Goal: Feedback & Contribution: Contribute content

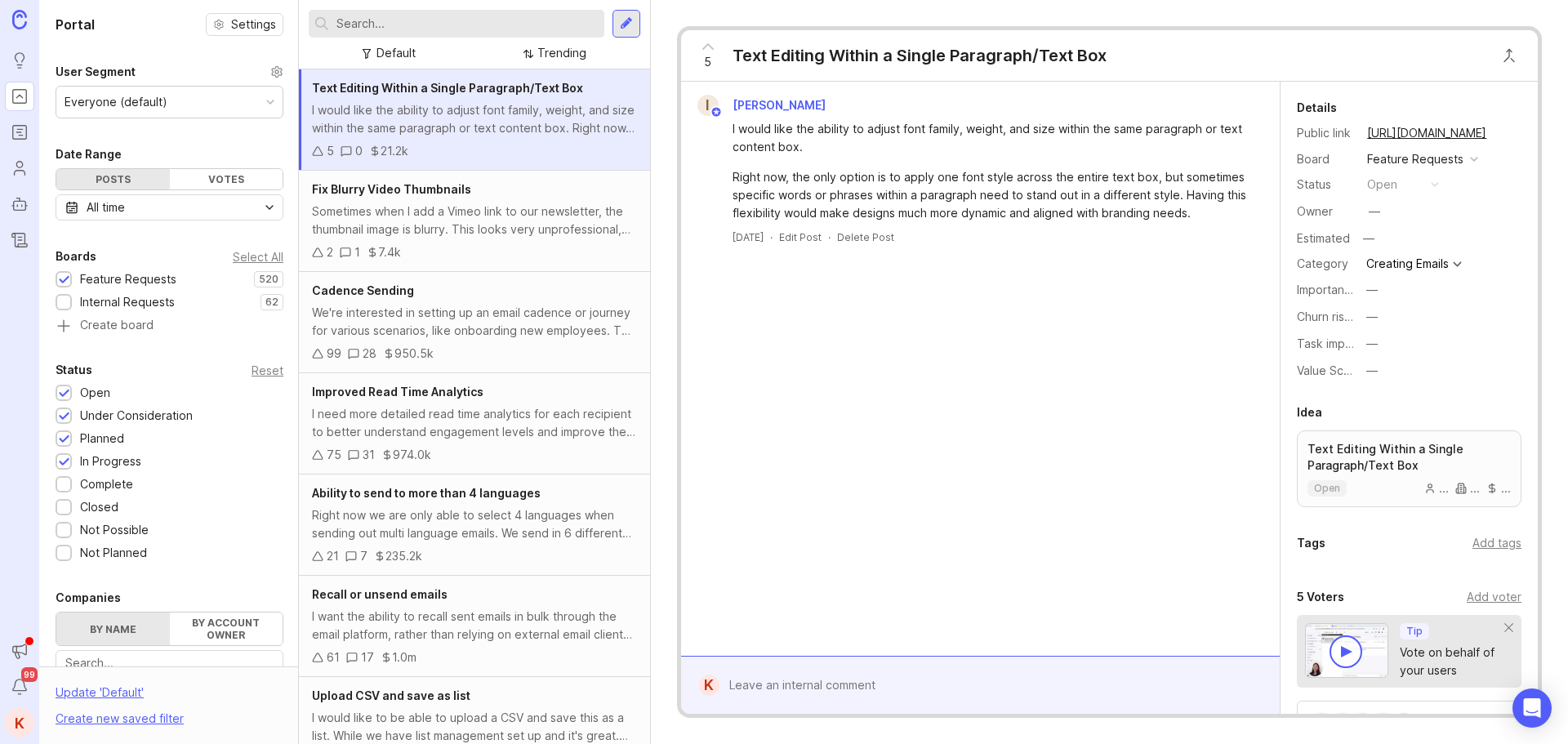
click at [441, 16] on input "text" at bounding box center [466, 23] width 261 height 18
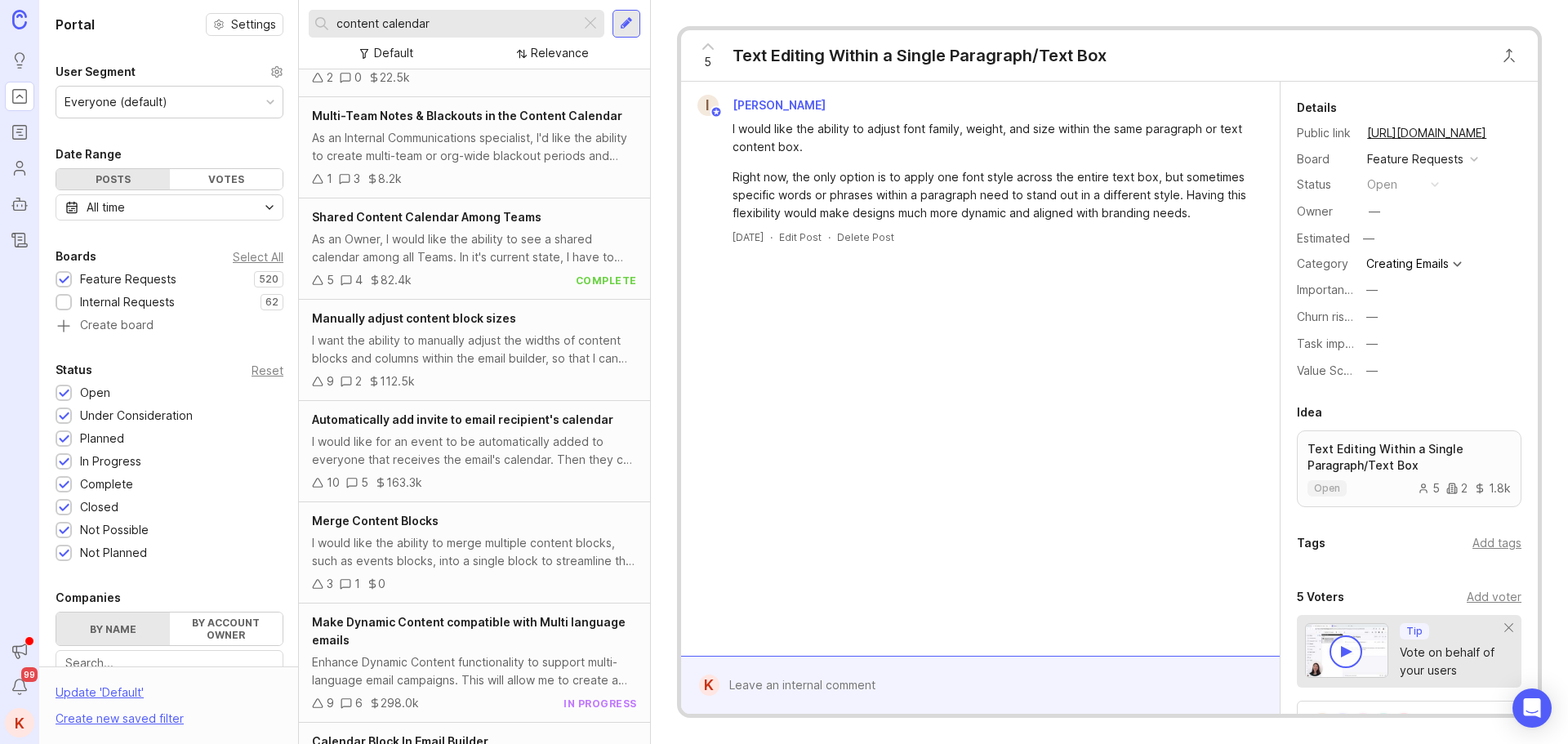
scroll to position [487, 0]
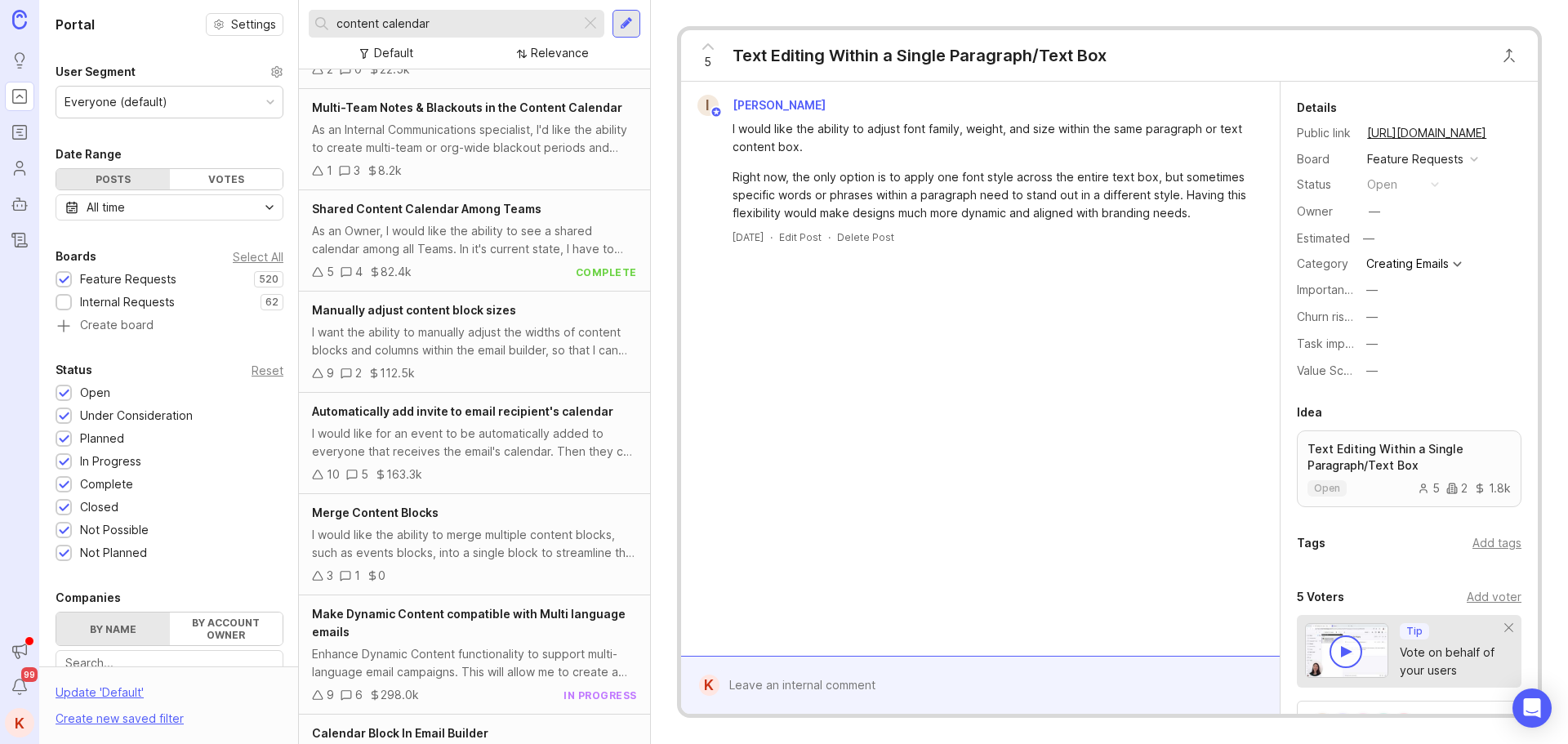
click at [652, 403] on div "5 Text Editing Within a Single Paragraph/Text Box I [PERSON_NAME] I would like …" at bounding box center [1109, 372] width 917 height 744
click at [463, 30] on input "content calendar" at bounding box center [455, 23] width 237 height 18
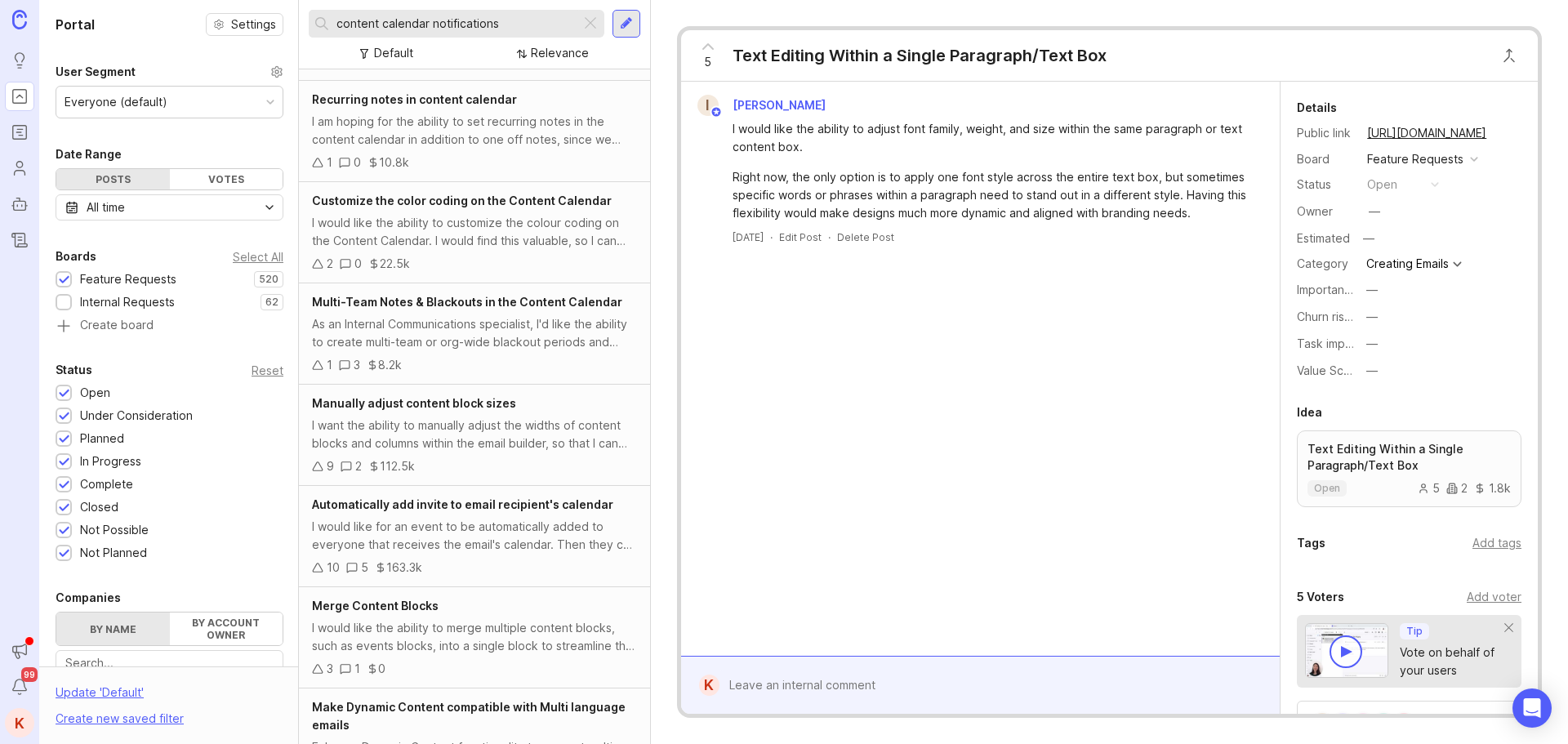
scroll to position [295, 0]
type input "content calendar notifications"
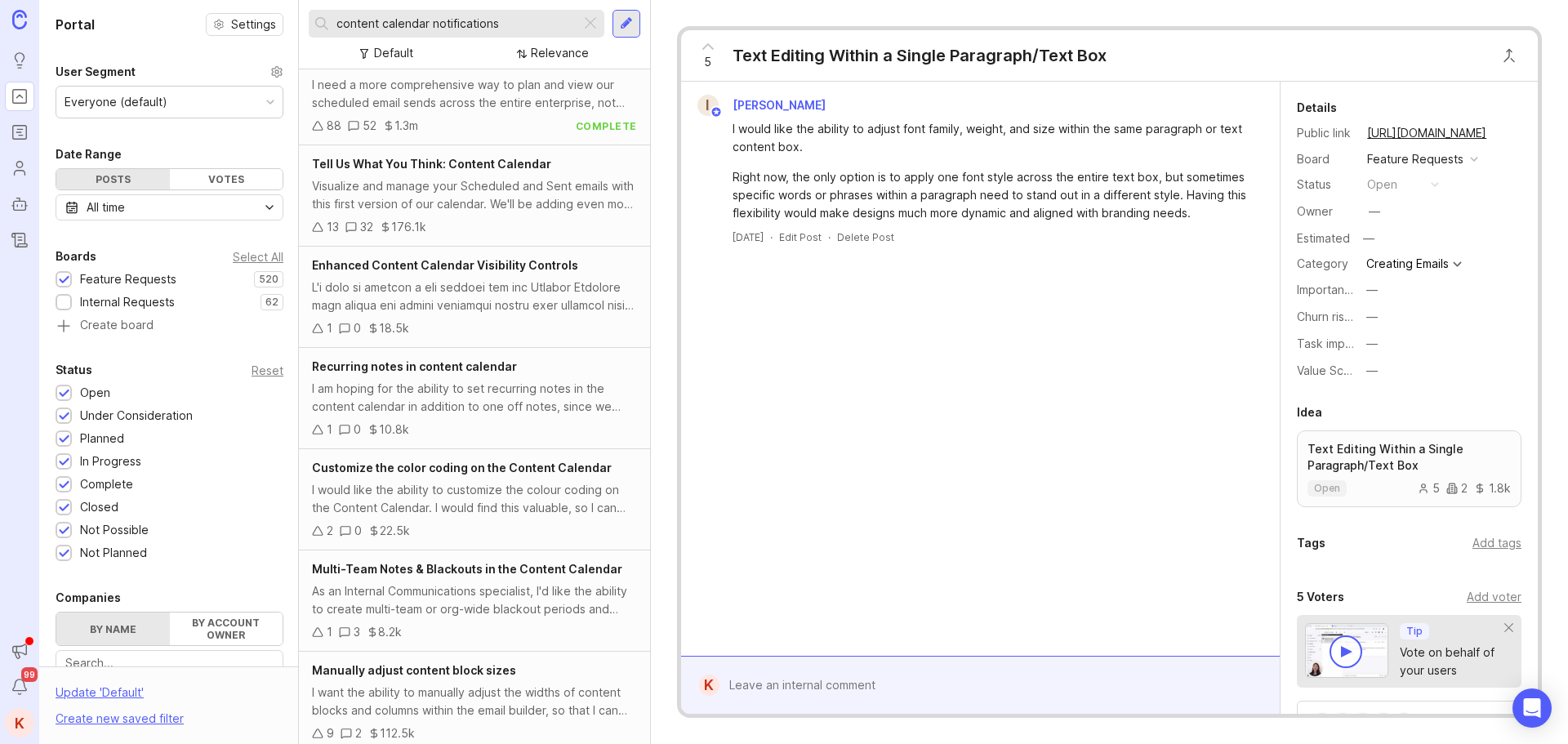
scroll to position [0, 0]
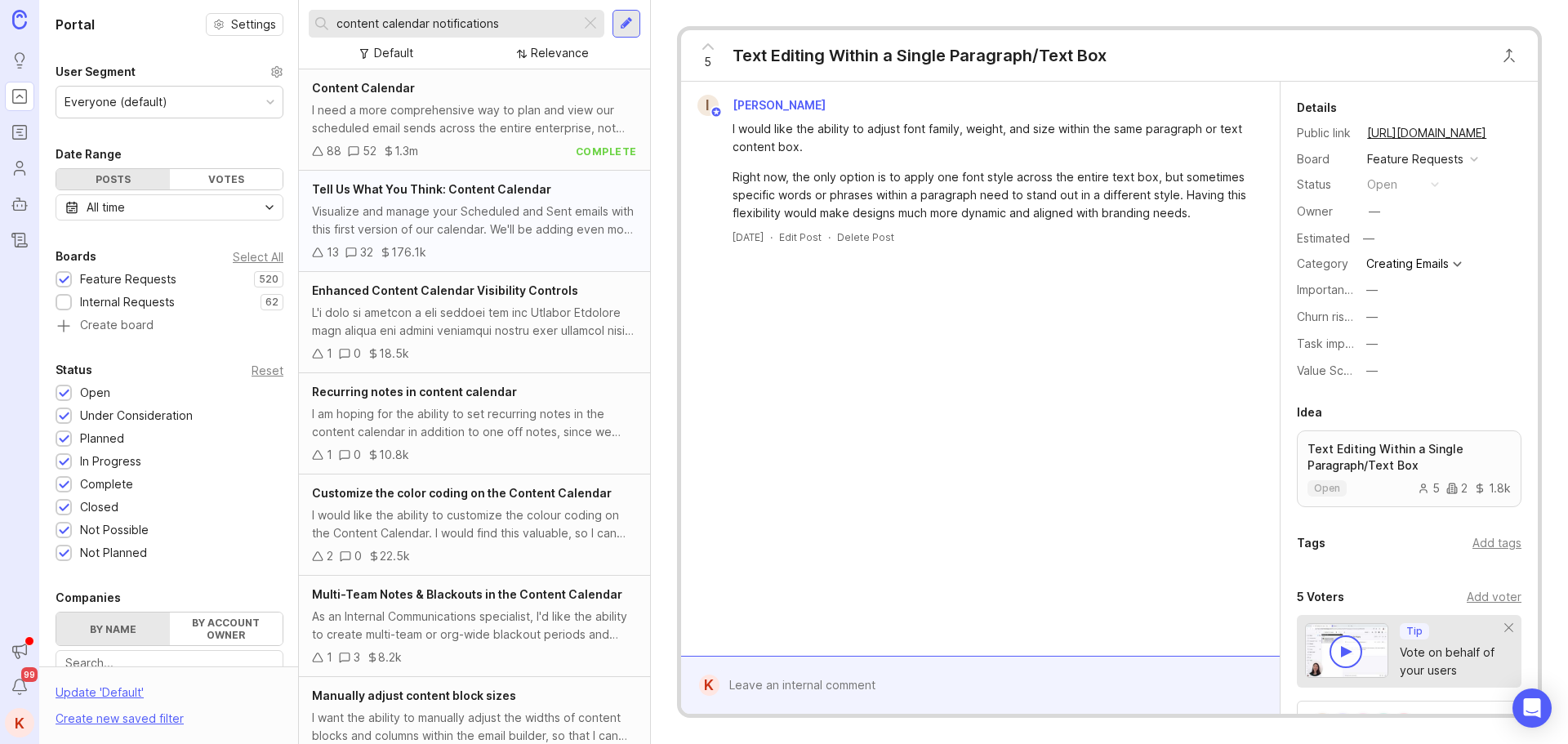
click at [401, 194] on span "Tell Us What You Think: Content Calendar" at bounding box center [432, 189] width 239 height 14
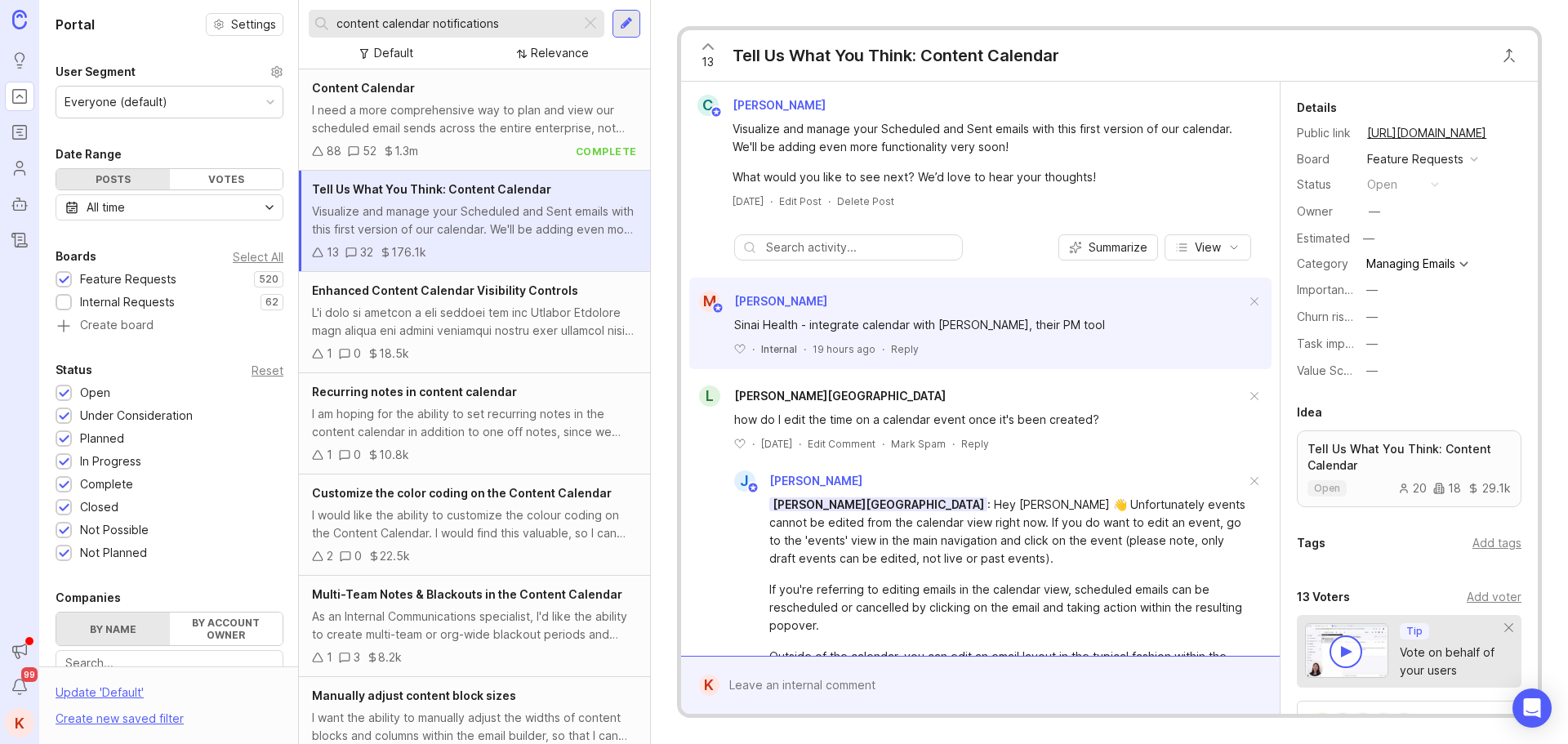
click at [714, 45] on icon at bounding box center [708, 47] width 20 height 20
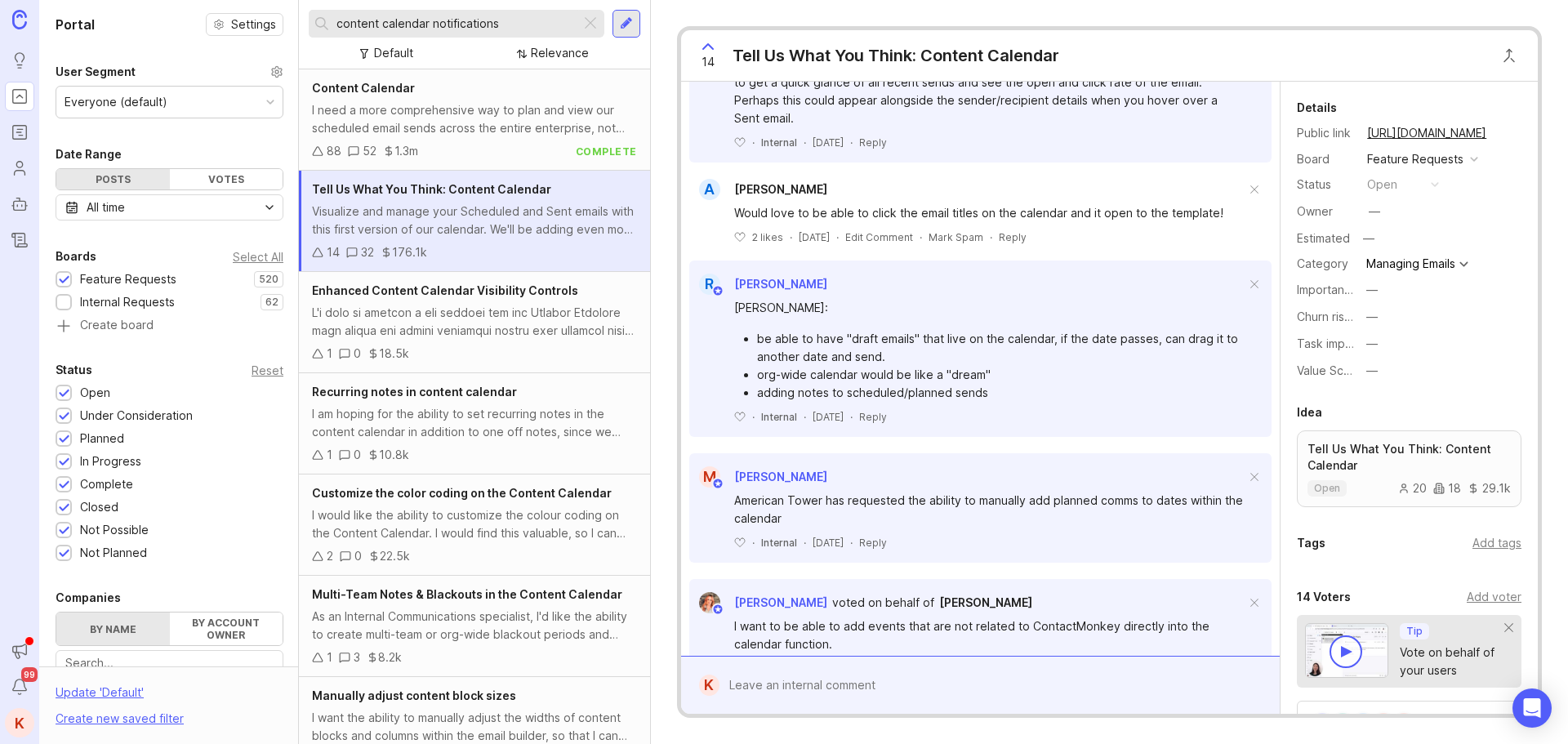
scroll to position [2052, 0]
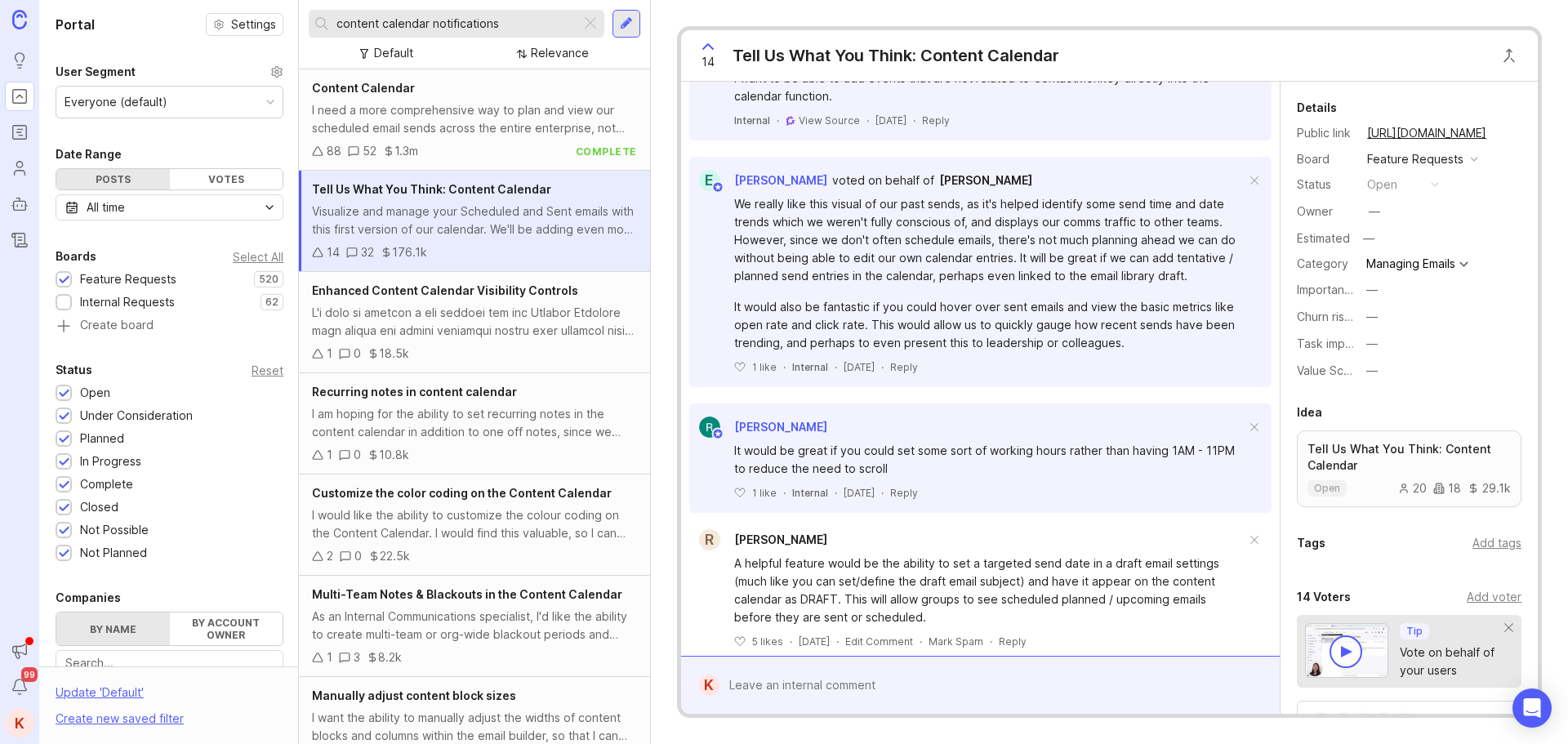
click at [814, 680] on div at bounding box center [992, 685] width 545 height 31
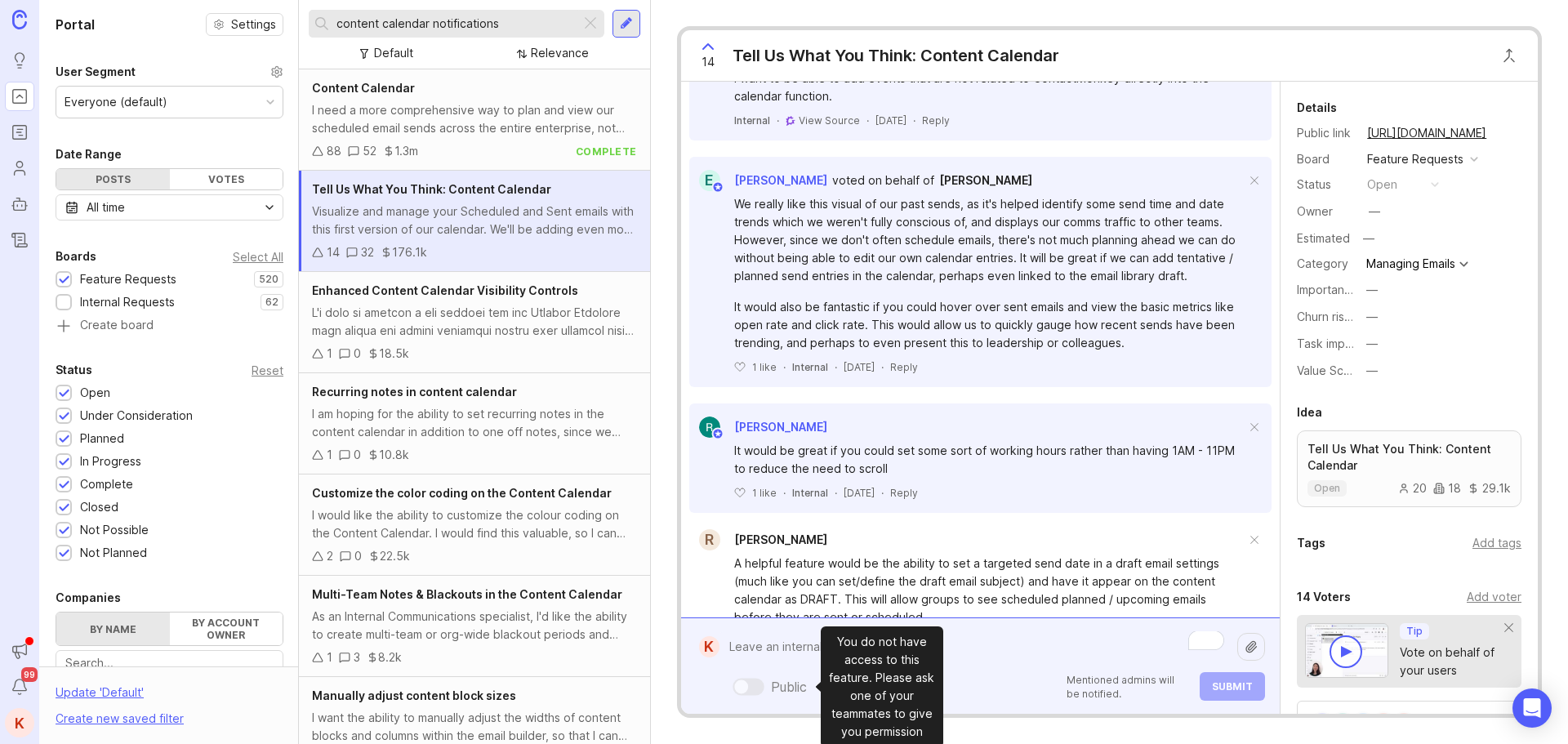
click at [736, 692] on div at bounding box center [741, 687] width 14 height 14
click at [745, 686] on div at bounding box center [741, 687] width 14 height 14
click at [749, 684] on div at bounding box center [748, 687] width 32 height 17
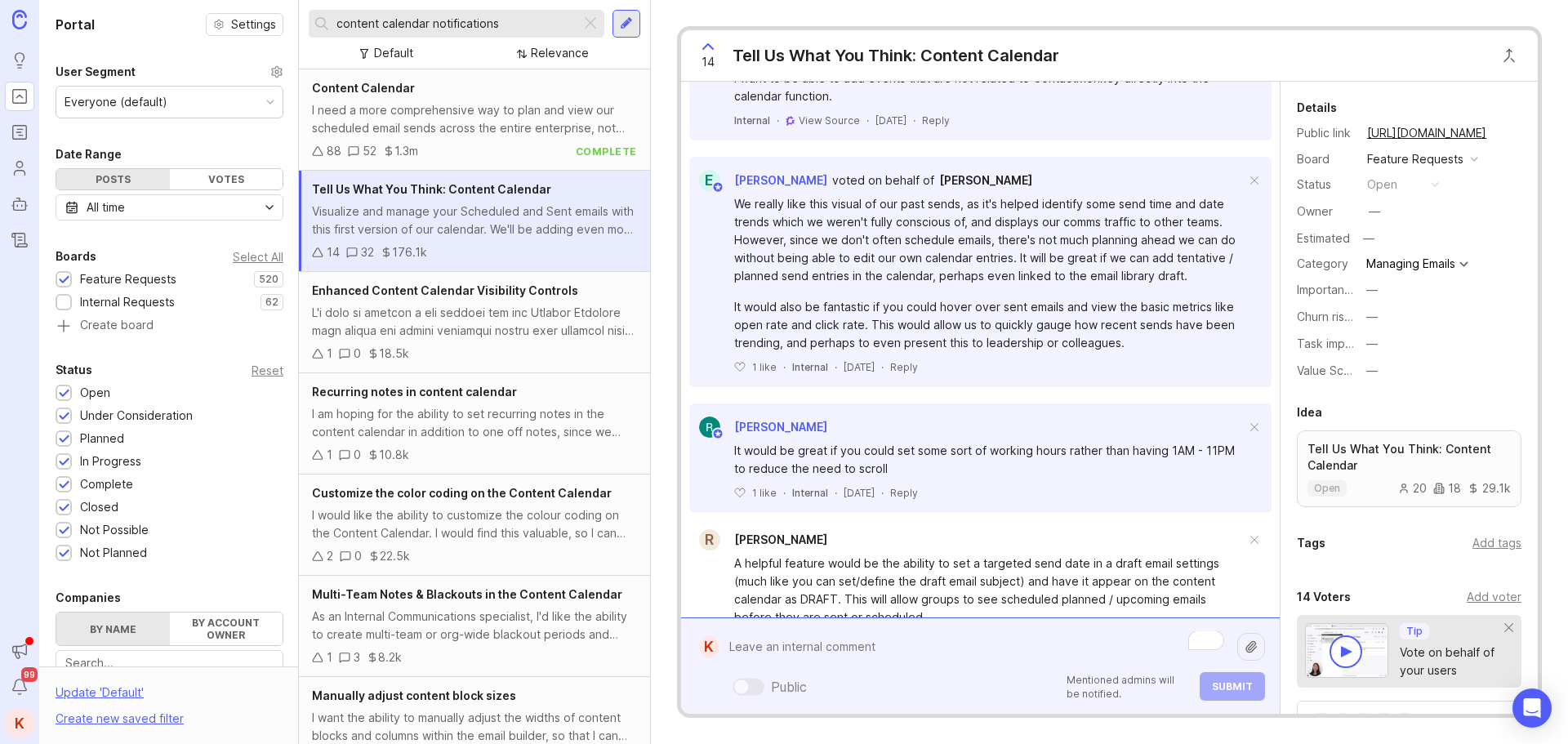
click at [751, 650] on textarea "To enrich screen reader interactions, please activate Accessibility in Grammarl…" at bounding box center [978, 647] width 518 height 31
type textarea "I"
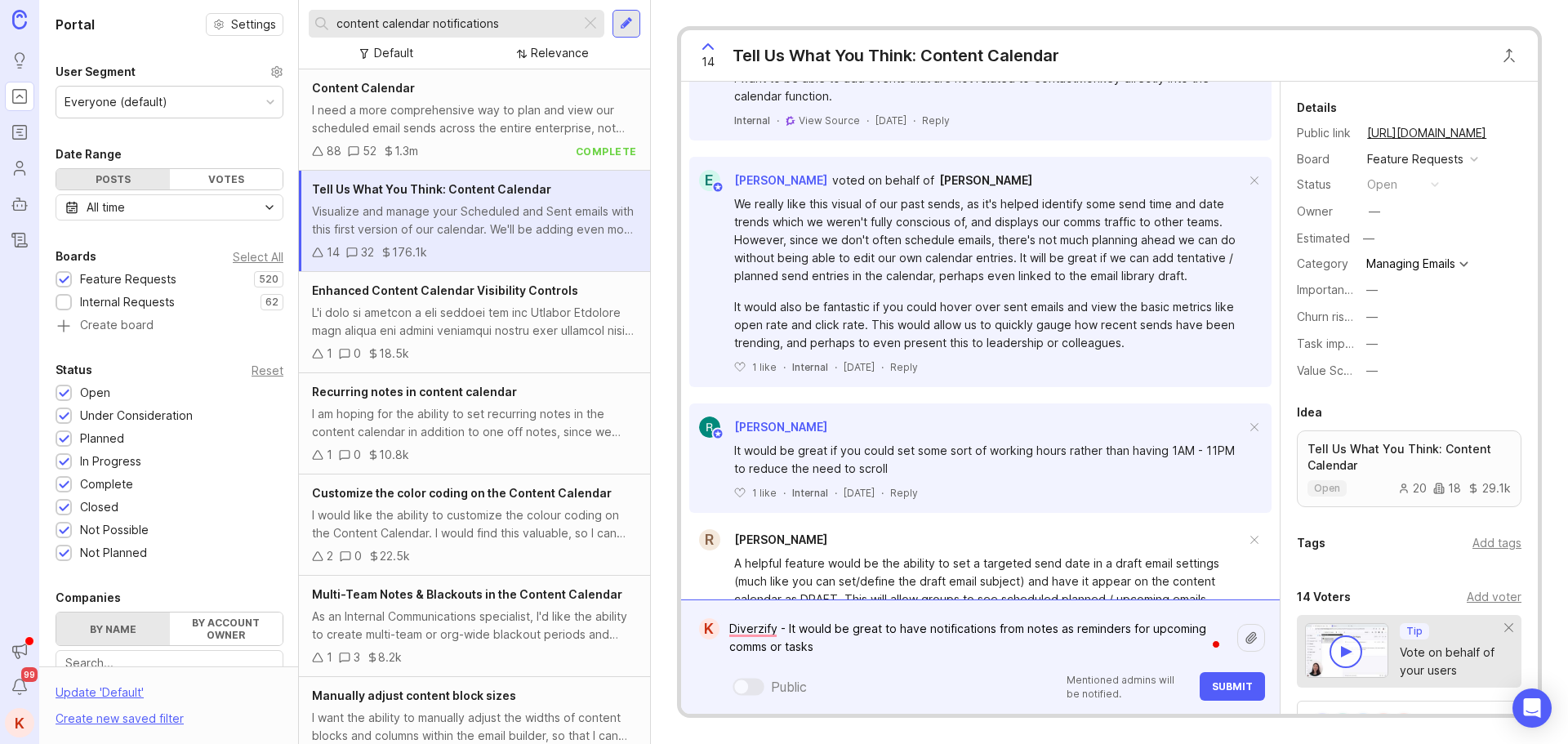
type textarea "Diverzify - It would be great to have notifications from notes as reminders for…"
click at [1247, 688] on span "Submit" at bounding box center [1232, 686] width 41 height 12
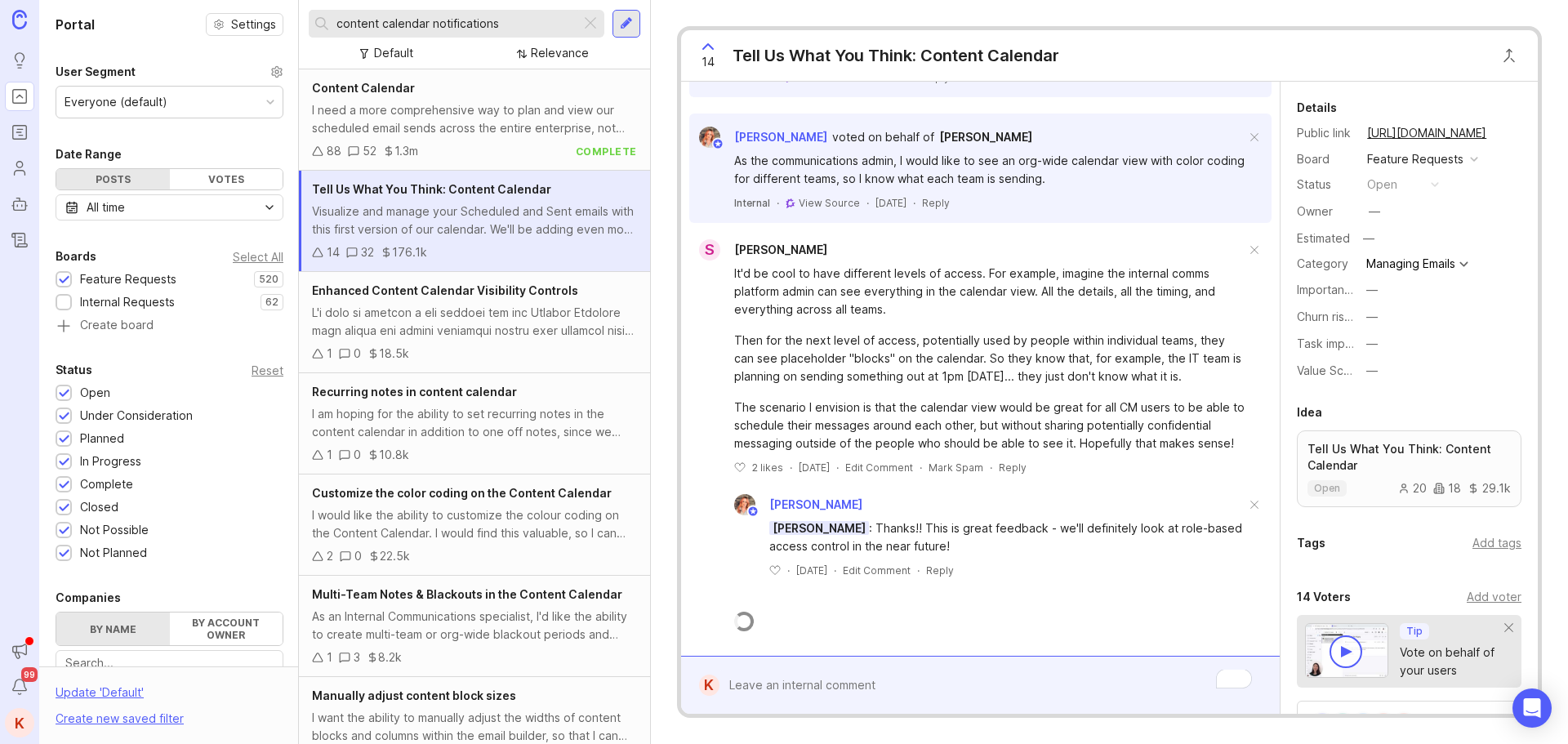
scroll to position [3386, 0]
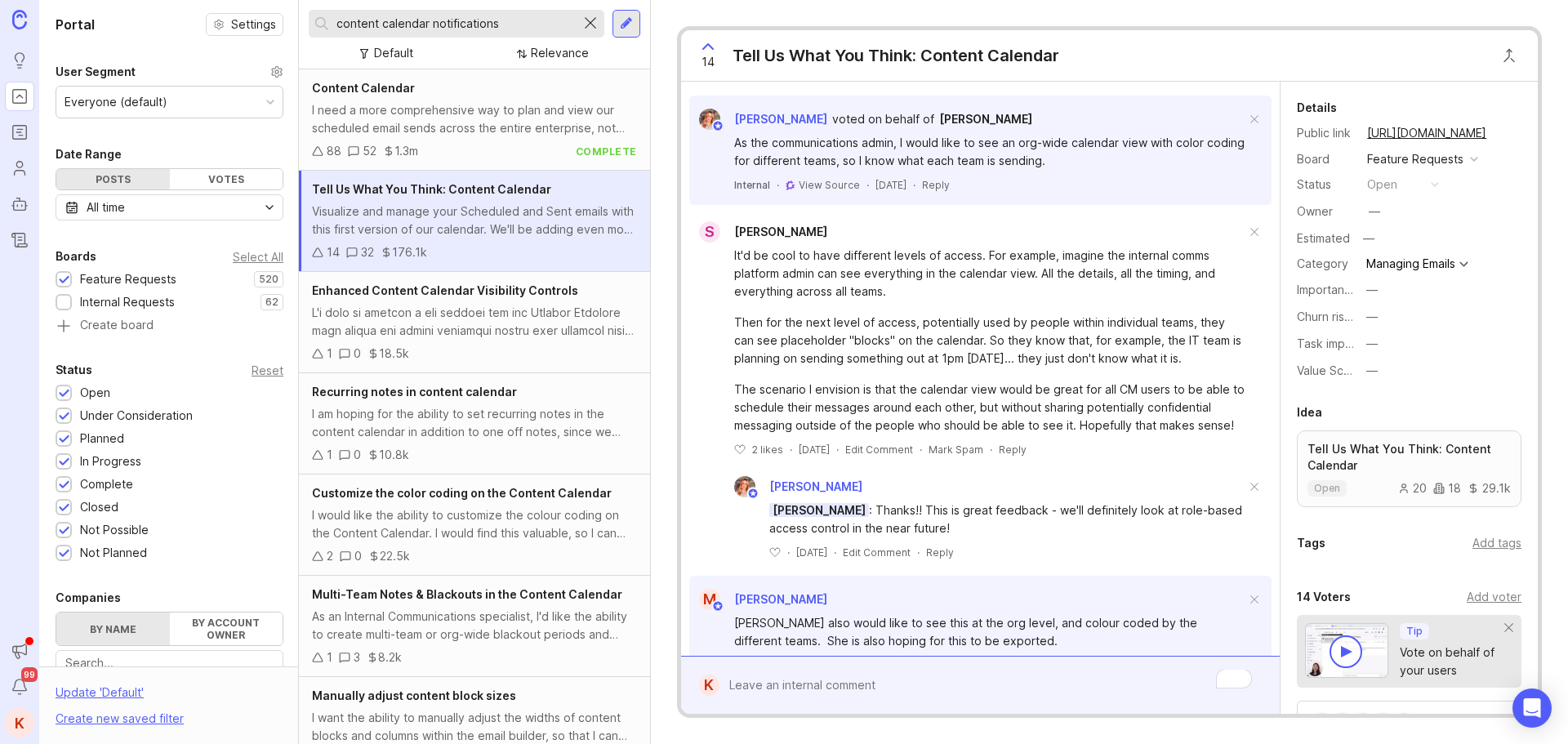
click at [591, 22] on div at bounding box center [590, 24] width 20 height 21
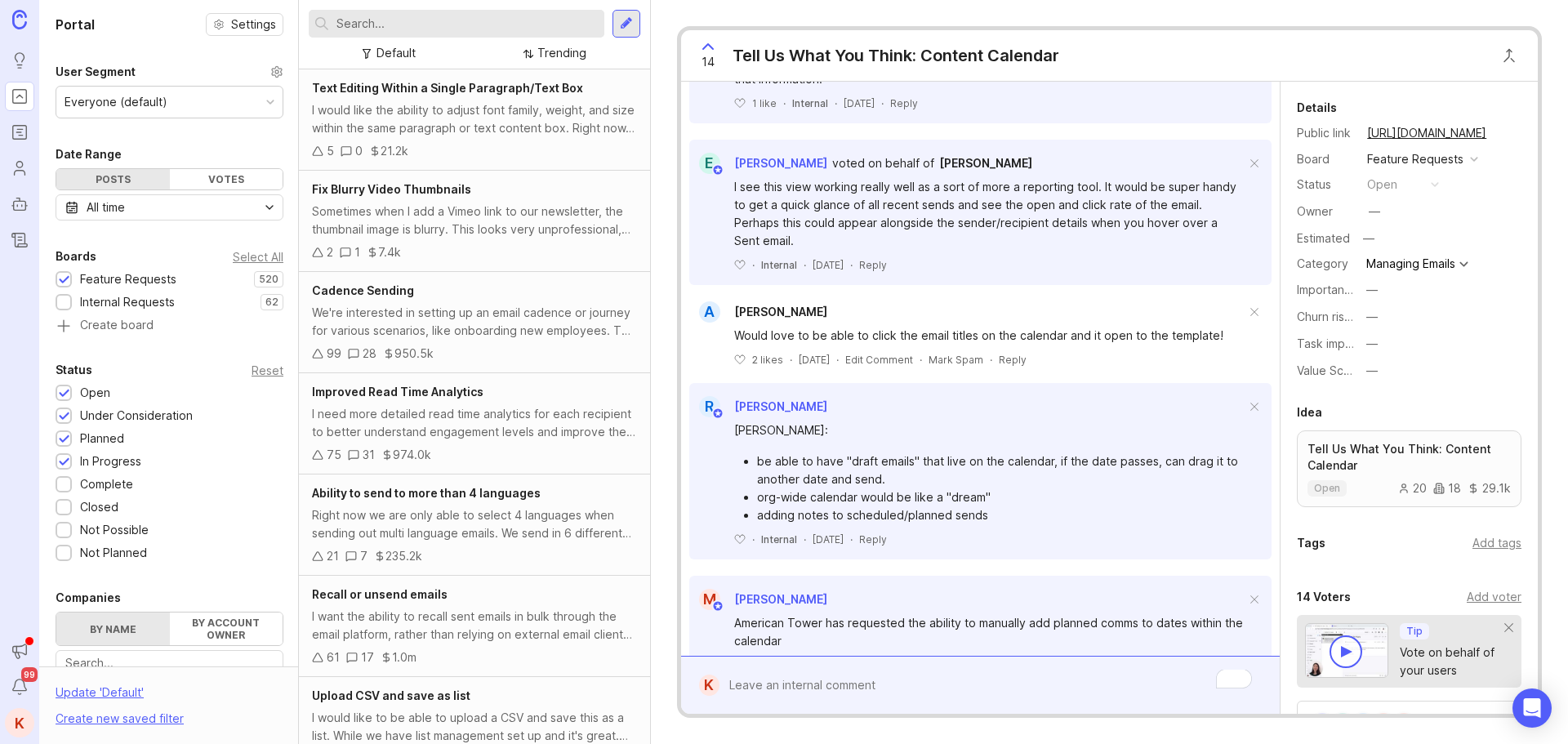
scroll to position [3386, 0]
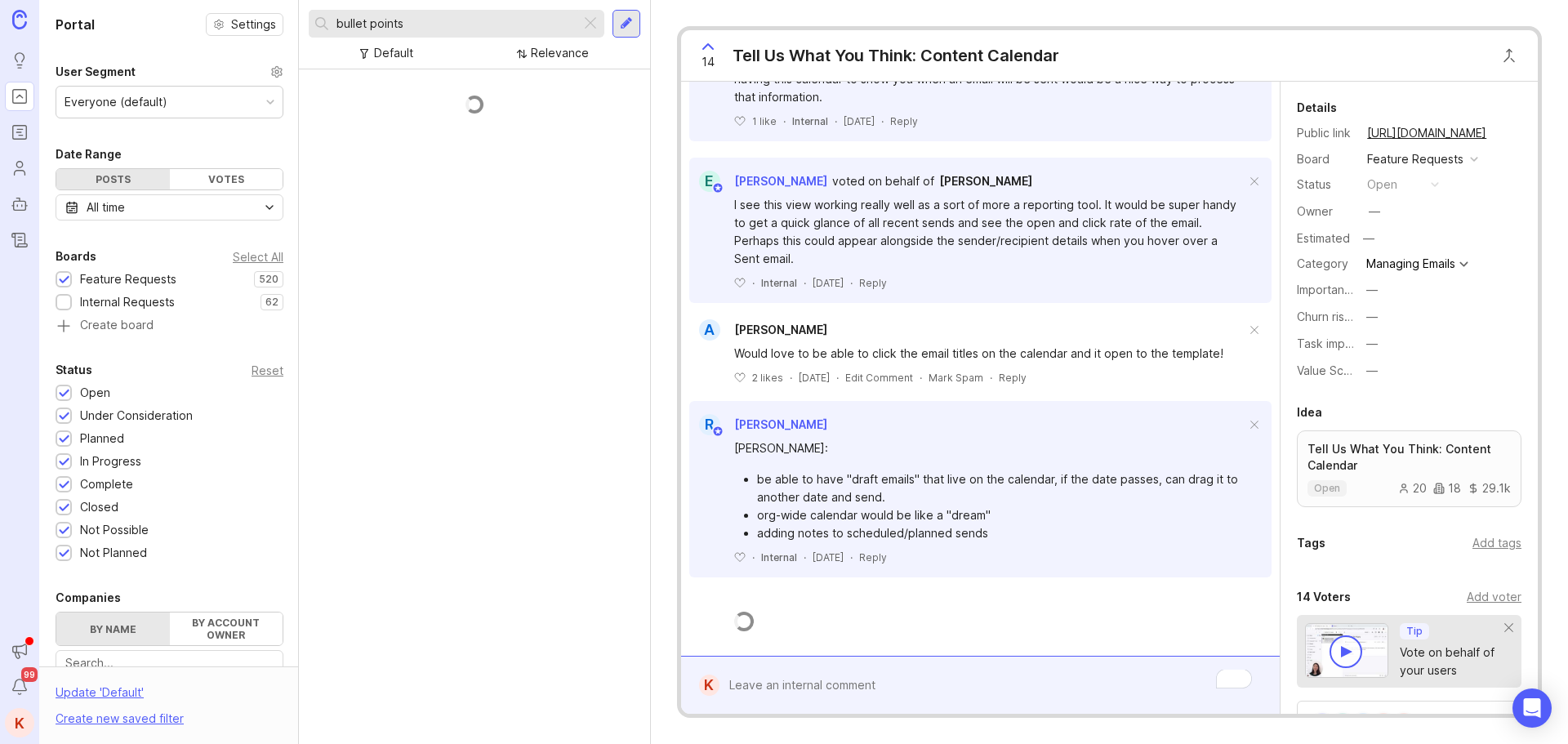
scroll to position [3386, 0]
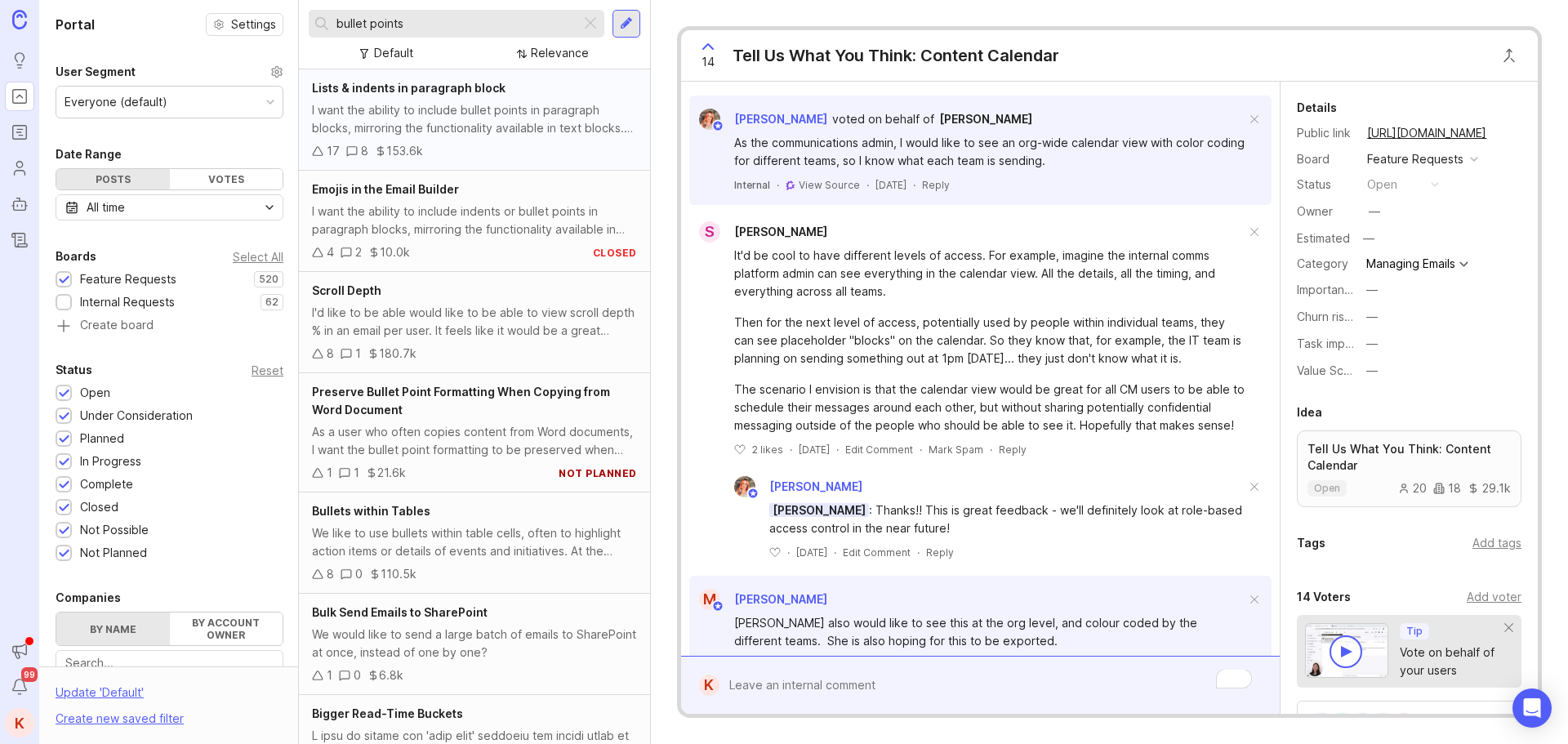
type input "bullet points"
click at [318, 152] on icon at bounding box center [318, 151] width 11 height 11
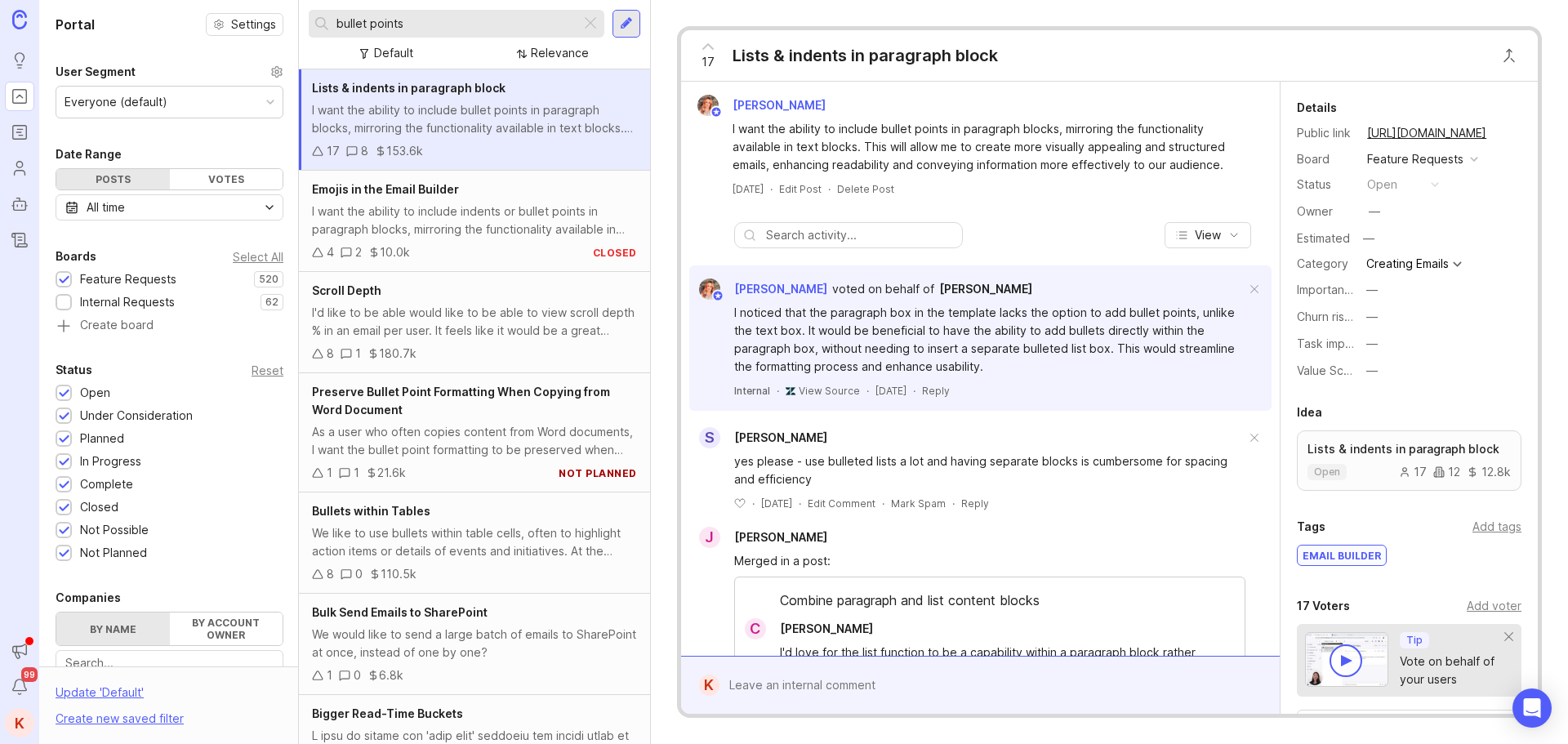
click at [318, 152] on icon at bounding box center [318, 151] width 11 height 11
click at [465, 110] on div "I want the ability to include bullet points in paragraph blocks, mirroring the …" at bounding box center [475, 120] width 325 height 36
click at [707, 42] on icon at bounding box center [708, 47] width 20 height 20
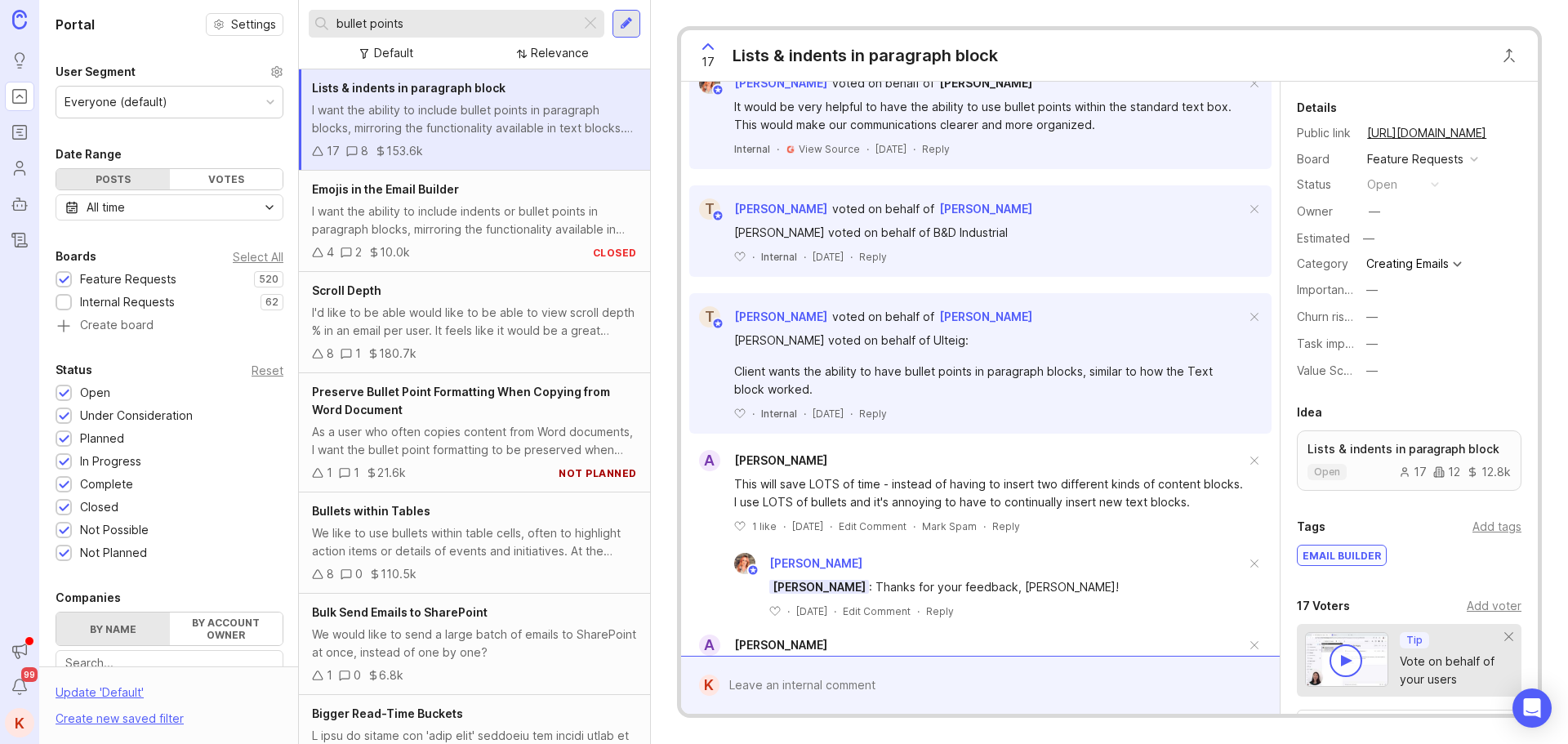
scroll to position [817, 0]
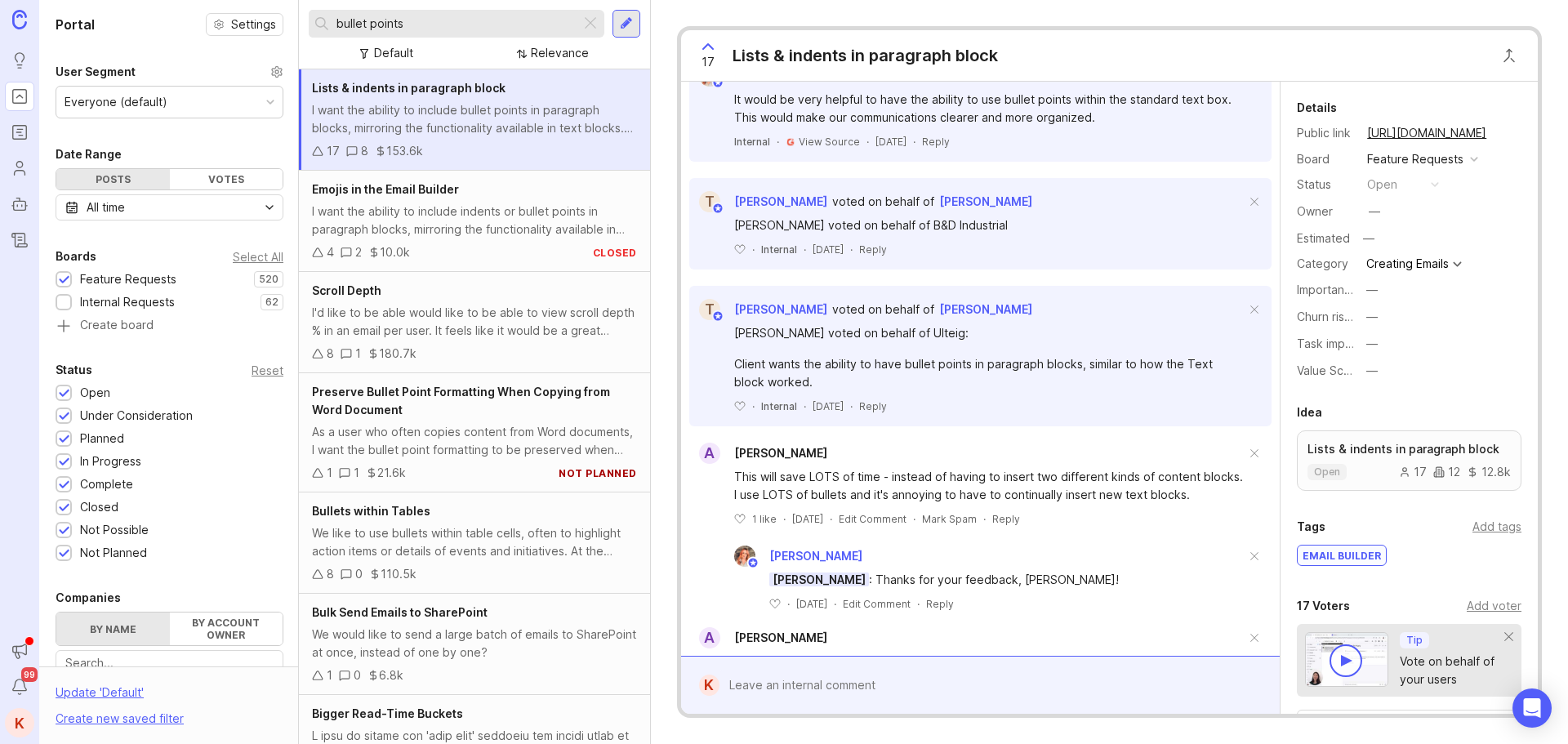
click at [831, 691] on div at bounding box center [992, 685] width 545 height 31
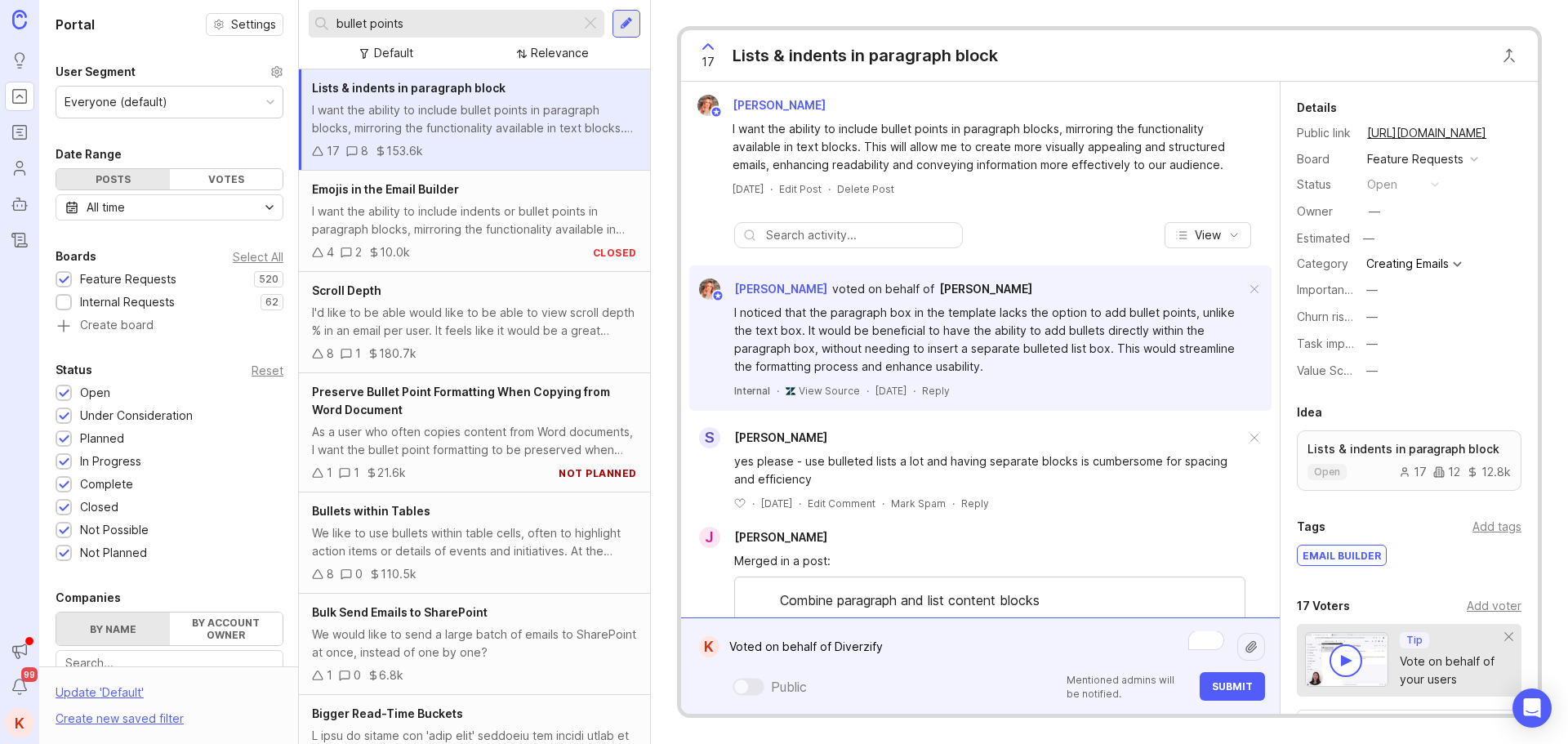
scroll to position [919, 0]
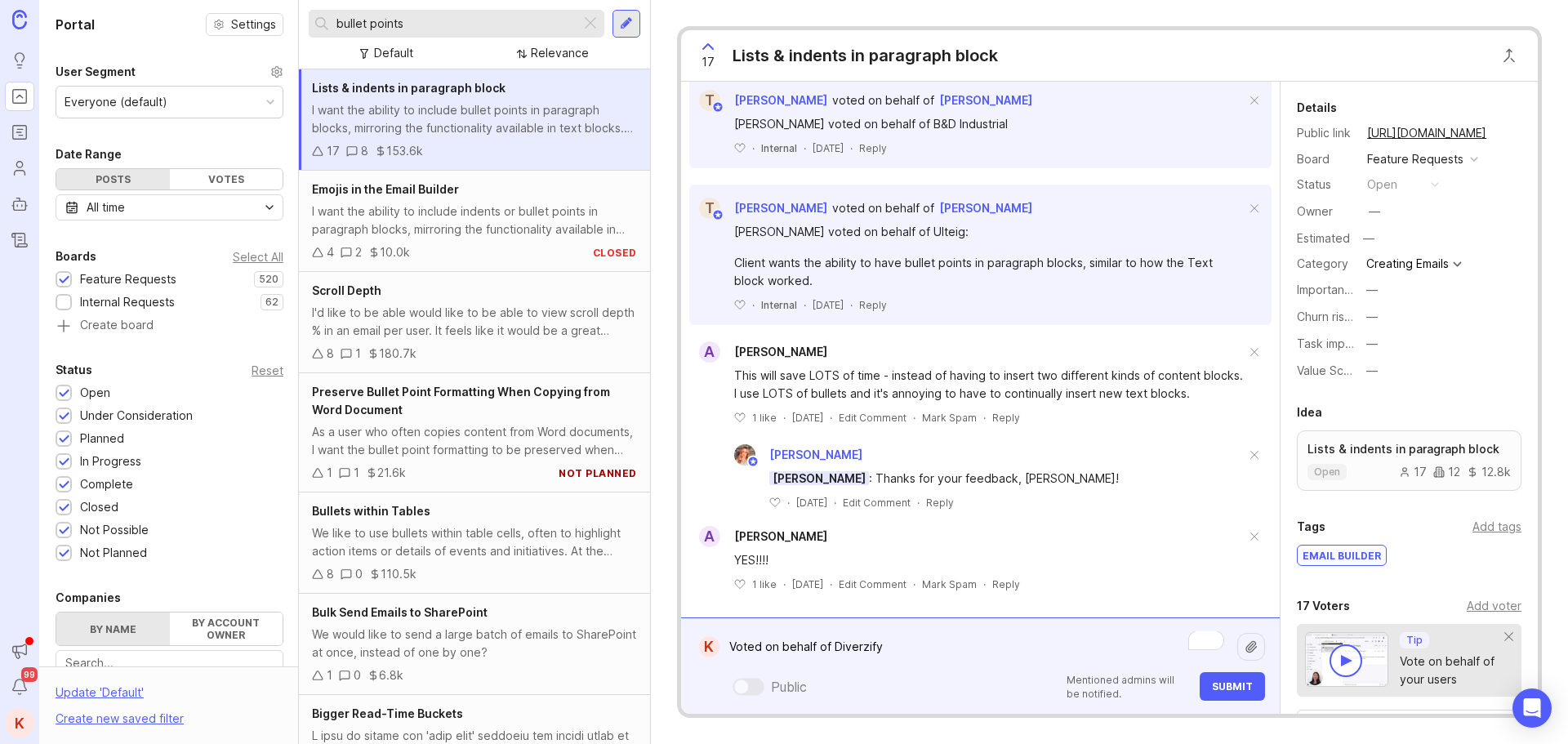
type textarea "Voted on behalf of Diverzify"
click at [1215, 688] on span "Submit" at bounding box center [1232, 686] width 41 height 12
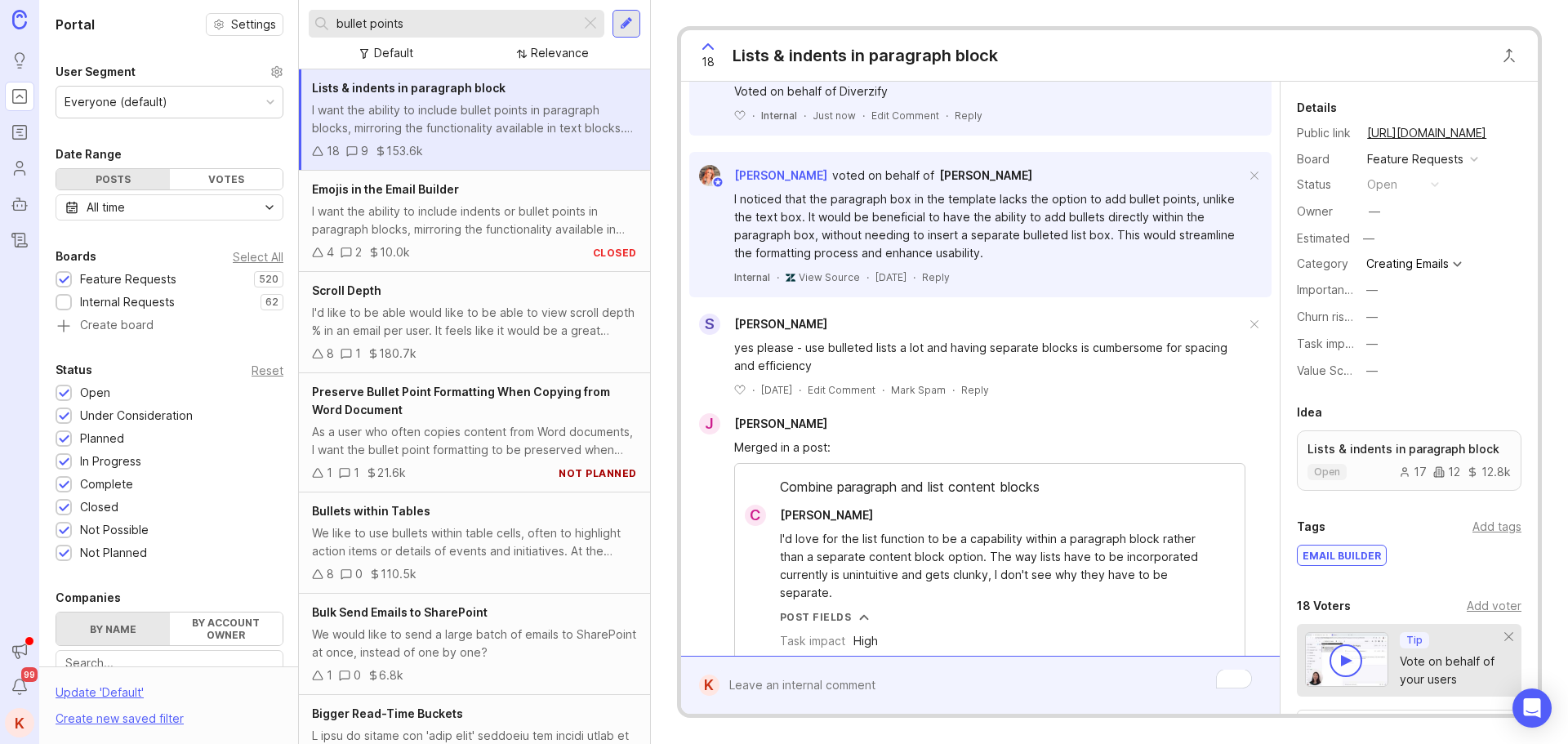
scroll to position [0, 0]
